Goal: Task Accomplishment & Management: Manage account settings

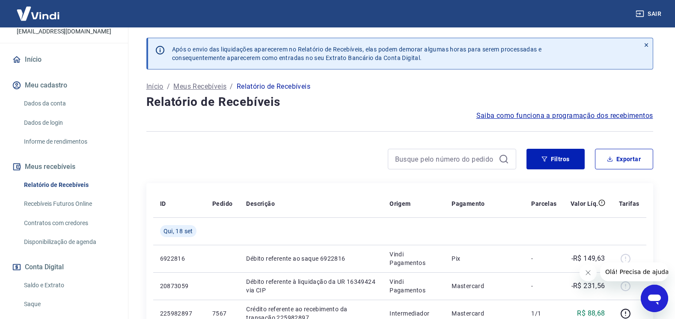
scroll to position [86, 0]
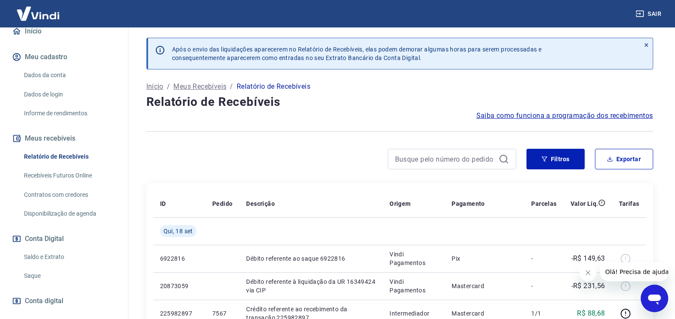
click at [60, 154] on link "Relatório de Recebíveis" at bounding box center [69, 157] width 97 height 18
click at [552, 160] on button "Filtros" at bounding box center [556, 159] width 58 height 21
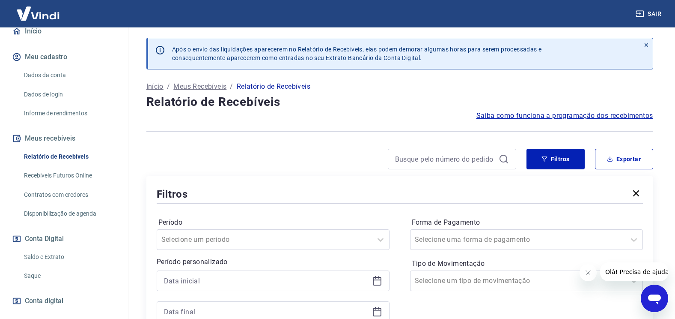
click at [377, 284] on icon at bounding box center [377, 281] width 9 height 9
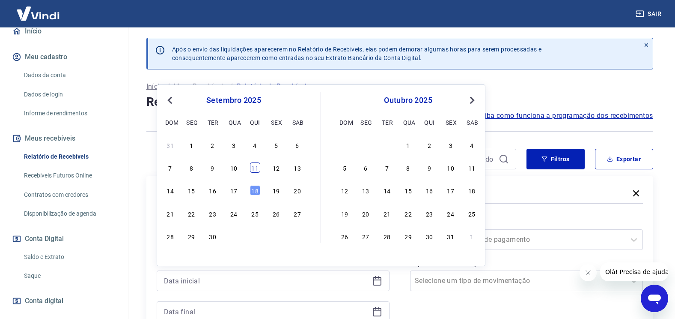
click at [257, 167] on div "11" at bounding box center [255, 167] width 10 height 10
type input "[DATE]"
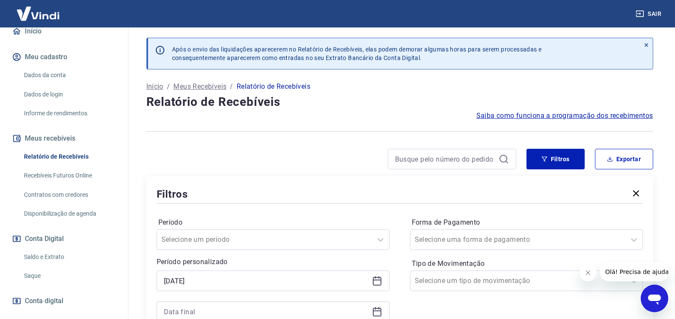
click at [379, 313] on icon at bounding box center [377, 311] width 10 height 10
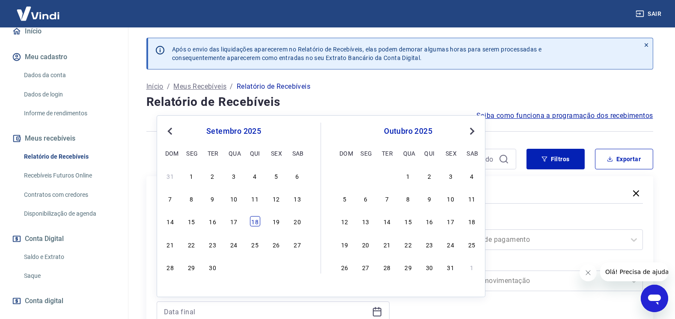
click at [256, 222] on div "18" at bounding box center [255, 221] width 10 height 10
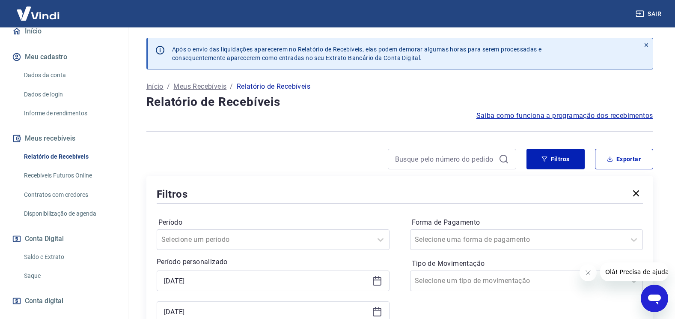
type input "[DATE]"
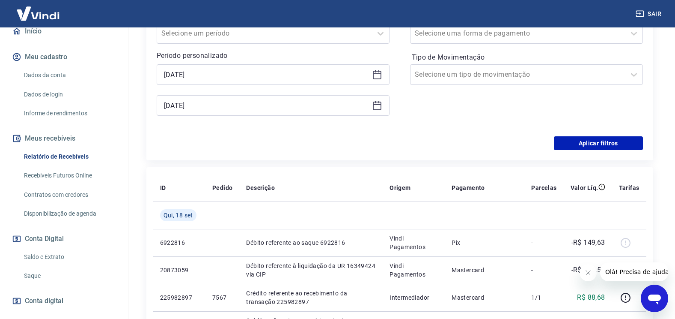
scroll to position [214, 0]
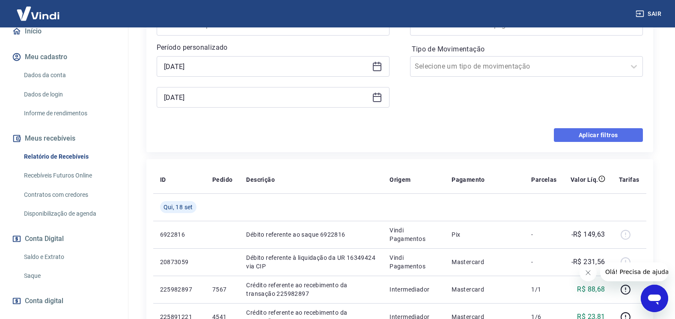
click at [612, 137] on button "Aplicar filtros" at bounding box center [598, 135] width 89 height 14
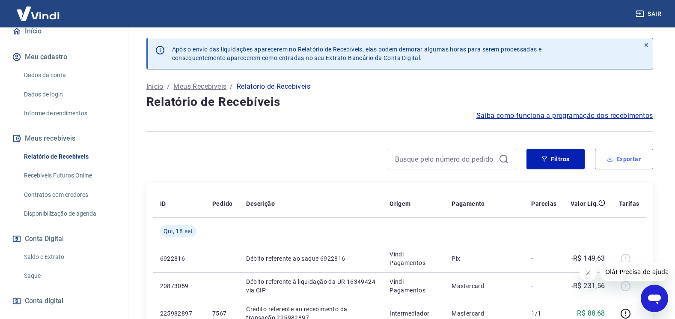
click at [623, 161] on button "Exportar" at bounding box center [624, 159] width 58 height 21
type input "[DATE]"
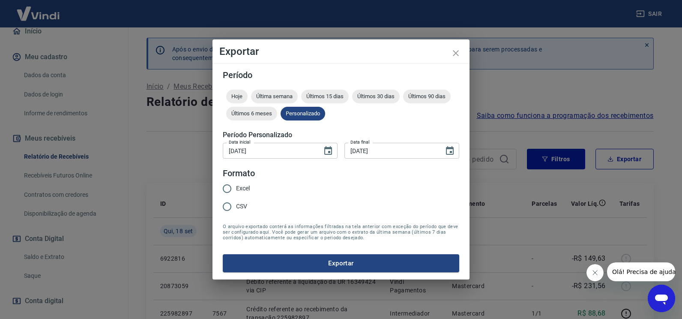
click at [235, 186] on input "Excel" at bounding box center [227, 188] width 18 height 18
radio input "true"
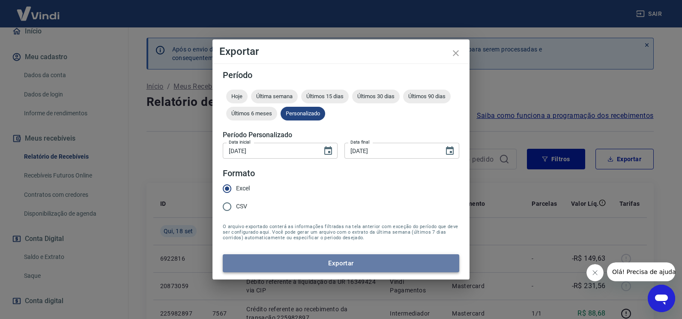
click at [325, 262] on button "Exportar" at bounding box center [341, 263] width 236 height 18
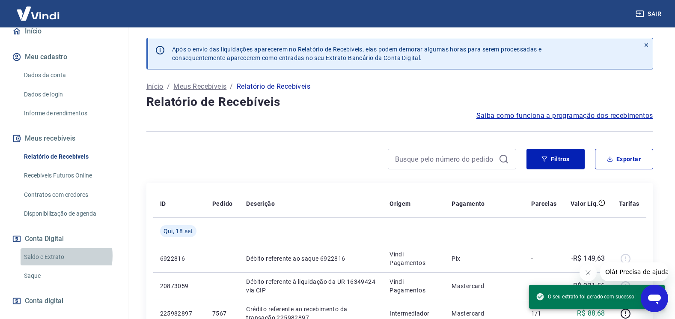
click at [54, 255] on link "Saldo e Extrato" at bounding box center [69, 257] width 97 height 18
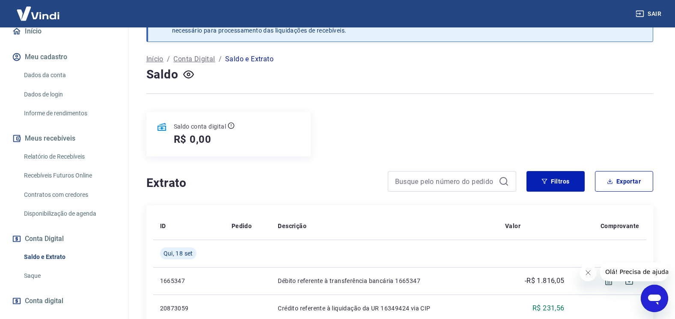
scroll to position [43, 0]
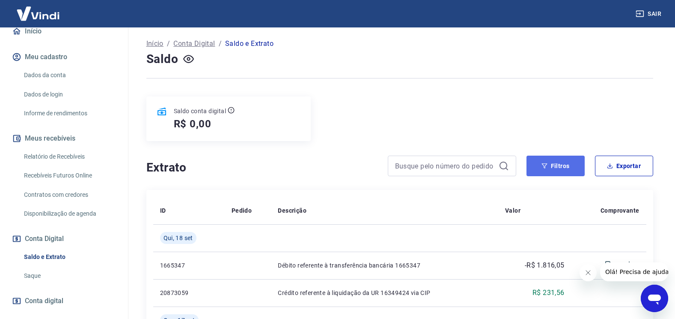
click at [544, 167] on icon "button" at bounding box center [545, 165] width 6 height 5
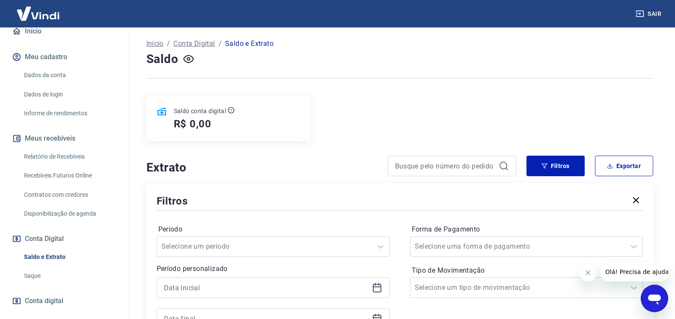
click at [380, 289] on icon at bounding box center [377, 287] width 10 height 10
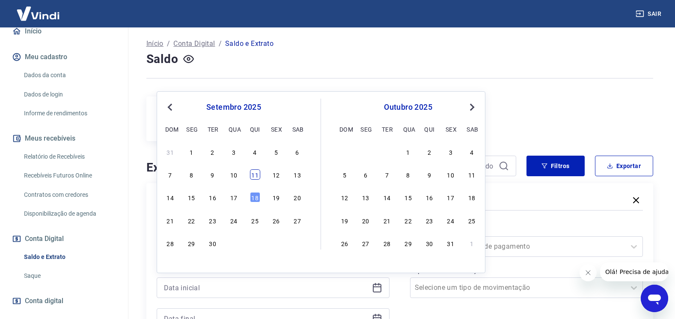
click at [256, 178] on div "11" at bounding box center [255, 174] width 10 height 10
type input "[DATE]"
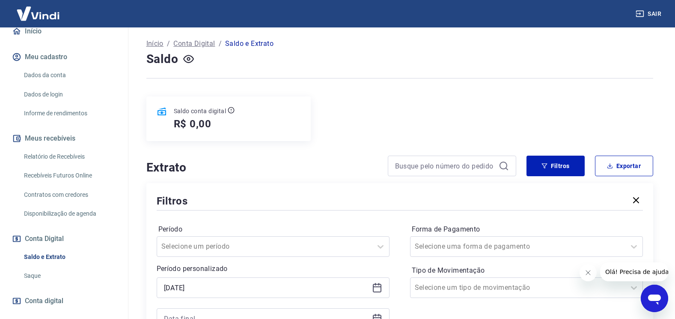
click at [376, 316] on icon at bounding box center [377, 318] width 10 height 10
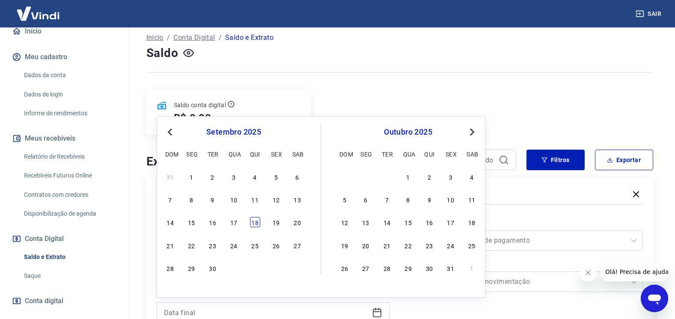
click at [255, 225] on div "18" at bounding box center [255, 222] width 10 height 10
type input "[DATE]"
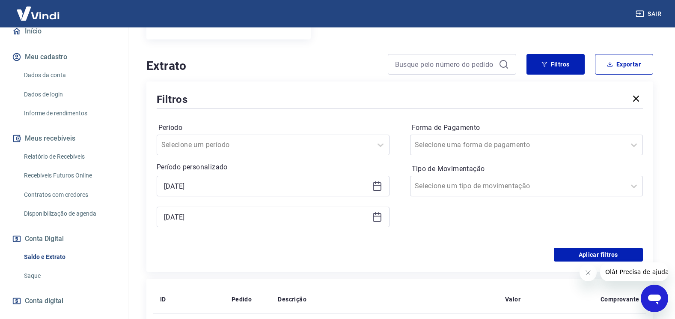
scroll to position [220, 0]
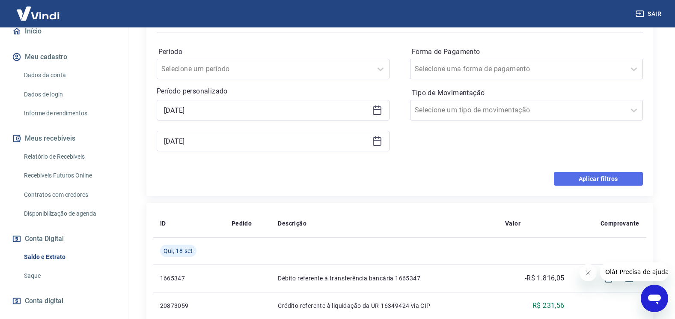
click at [596, 182] on button "Aplicar filtros" at bounding box center [598, 179] width 89 height 14
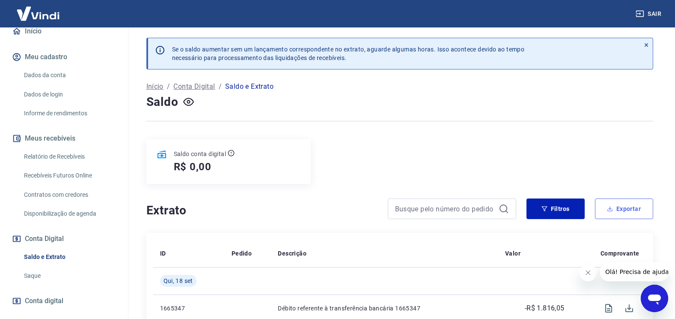
click at [619, 209] on button "Exportar" at bounding box center [624, 208] width 58 height 21
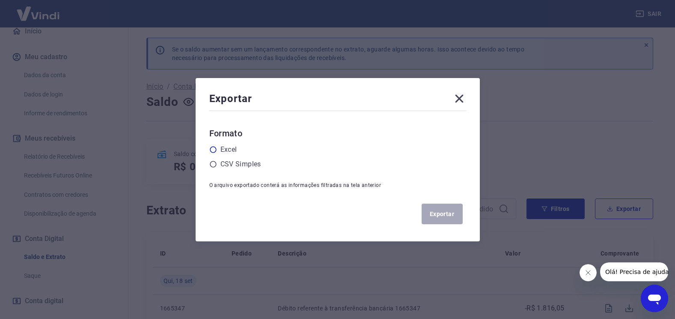
click at [231, 149] on label "Excel" at bounding box center [228, 149] width 17 height 10
click at [0, 0] on input "radio" at bounding box center [0, 0] width 0 height 0
click at [436, 216] on button "Exportar" at bounding box center [442, 213] width 41 height 21
